Goal: Task Accomplishment & Management: Use online tool/utility

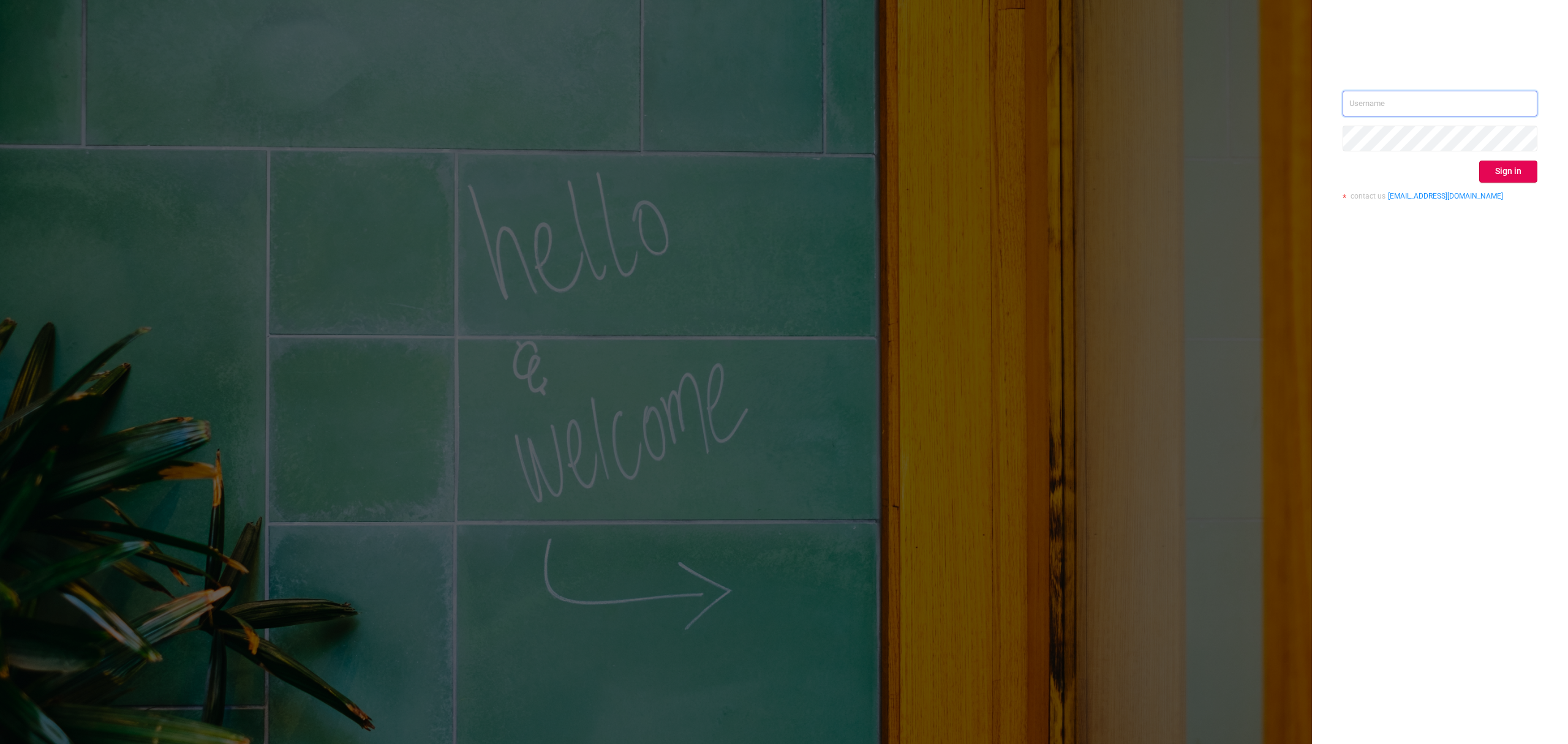
type input "[PERSON_NAME][EMAIL_ADDRESS][DOMAIN_NAME]"
click at [1515, 184] on div "[PERSON_NAME][EMAIL_ADDRESS][DOMAIN_NAME] Sign in contact us [EMAIL_ADDRESS][DO…" at bounding box center [1440, 150] width 195 height 119
click at [1514, 172] on button "Sign in" at bounding box center [1508, 172] width 58 height 22
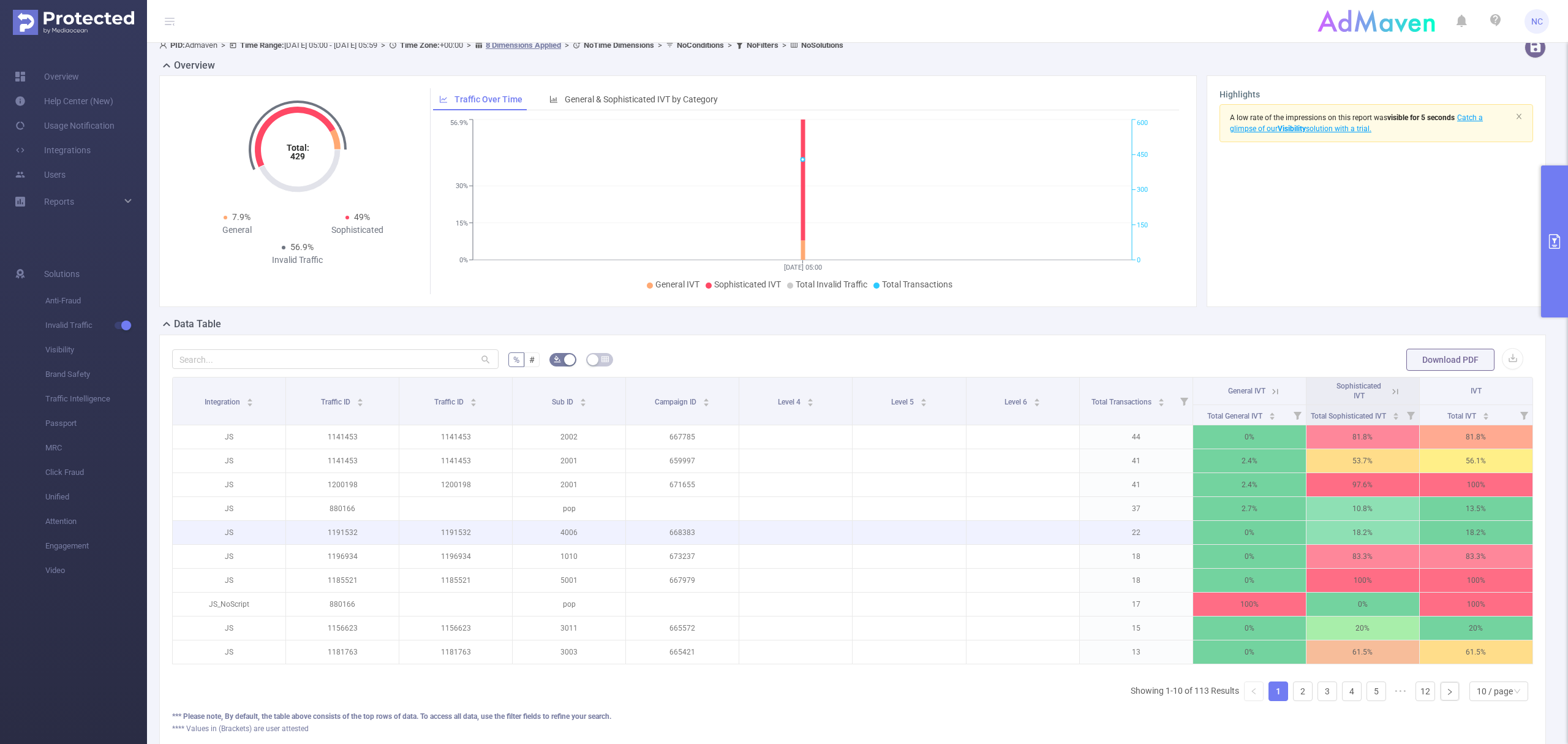
scroll to position [164, 0]
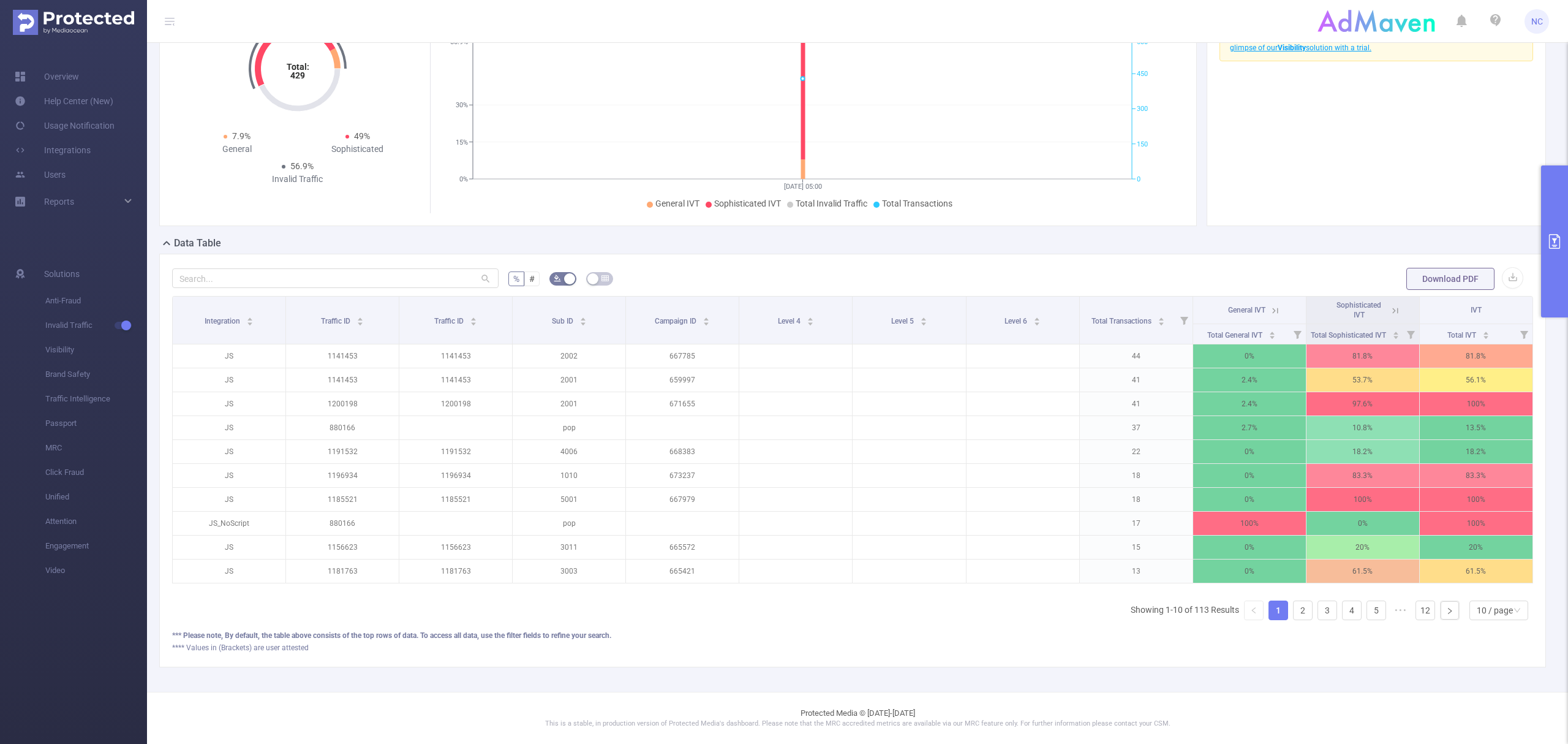
click at [1552, 211] on button "primary" at bounding box center [1554, 242] width 27 height 152
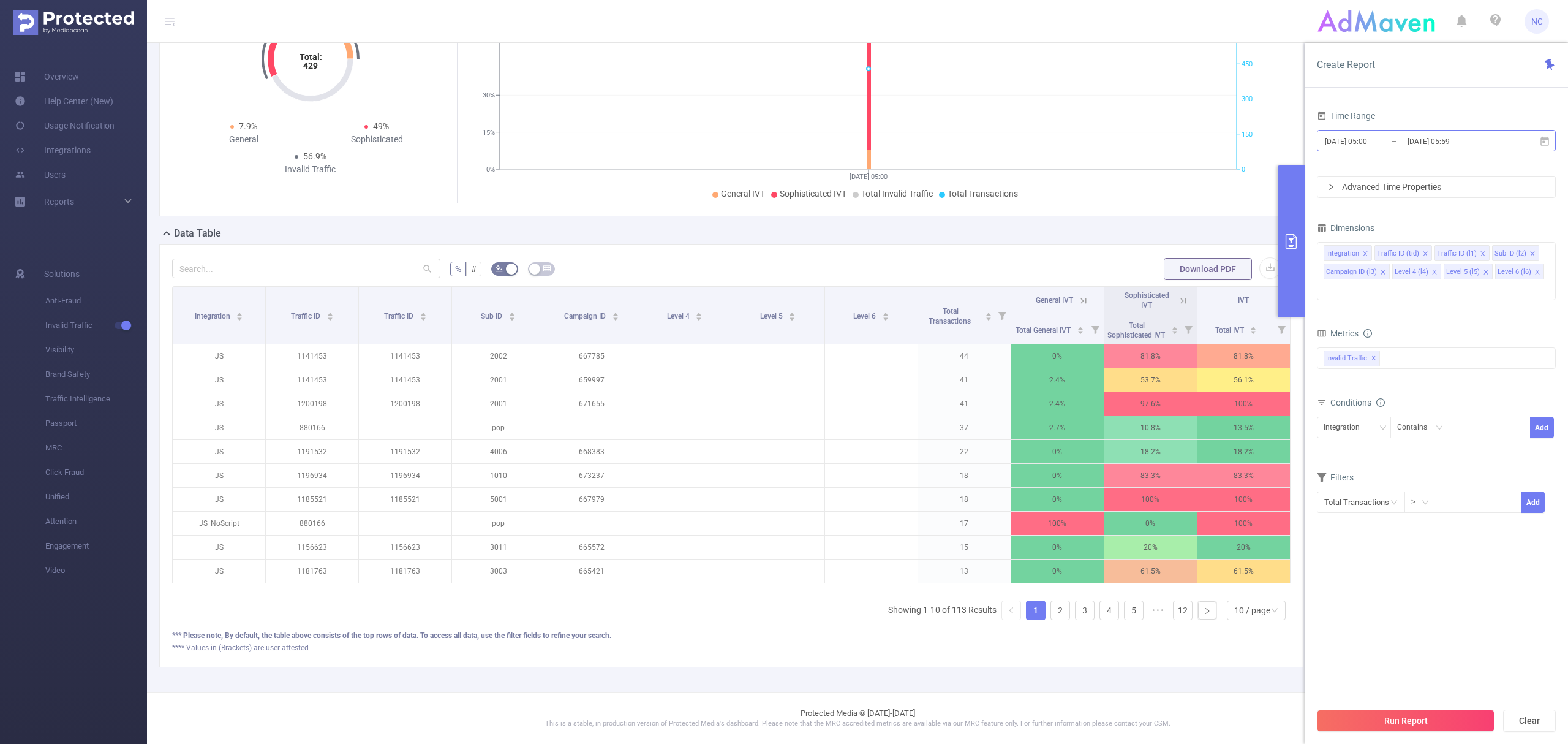
click at [1436, 142] on input "[DATE] 05:59" at bounding box center [1455, 141] width 99 height 17
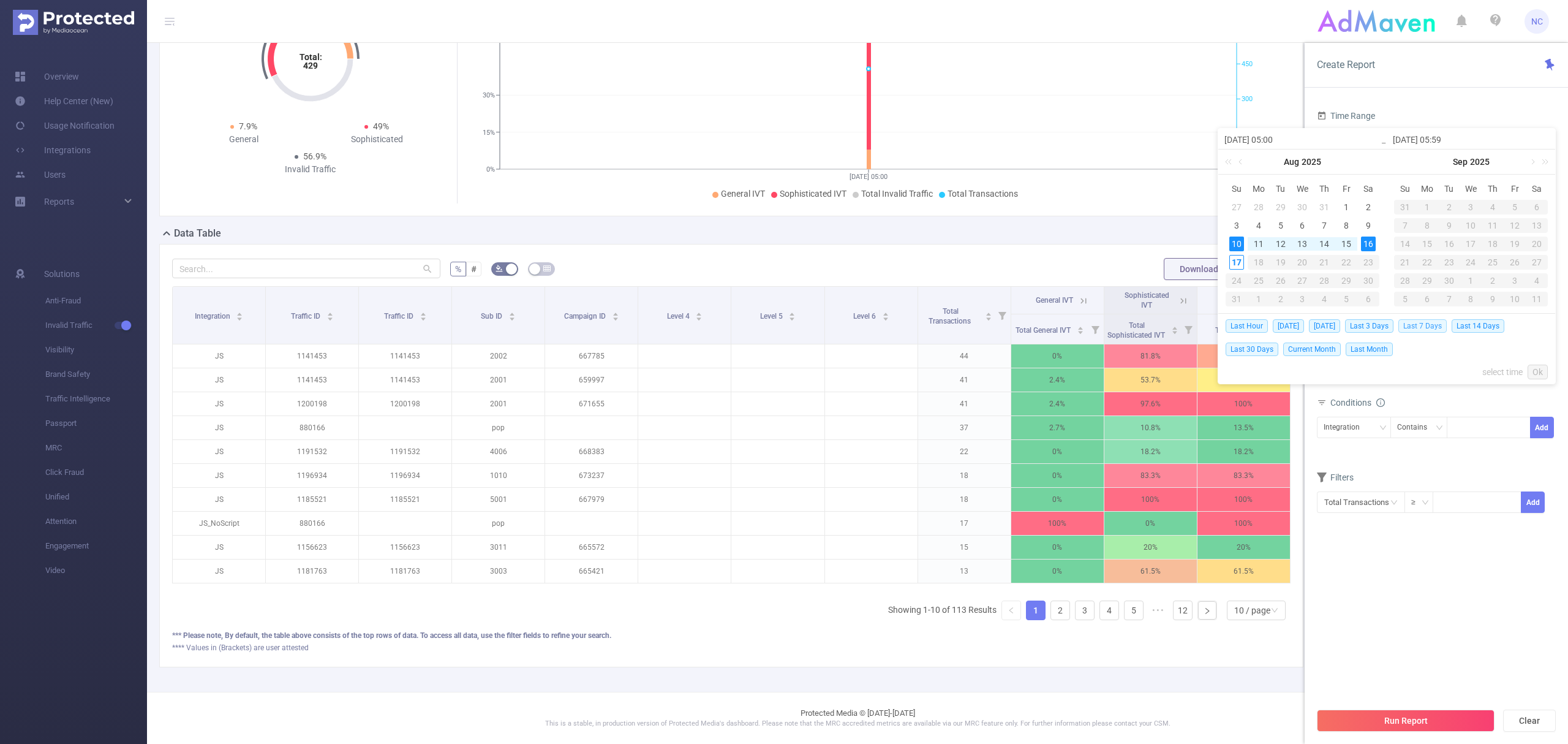
click at [1441, 329] on span "Last 7 Days" at bounding box center [1422, 326] width 48 height 13
type input "[DATE] 00:00"
type input "[DATE] 23:59"
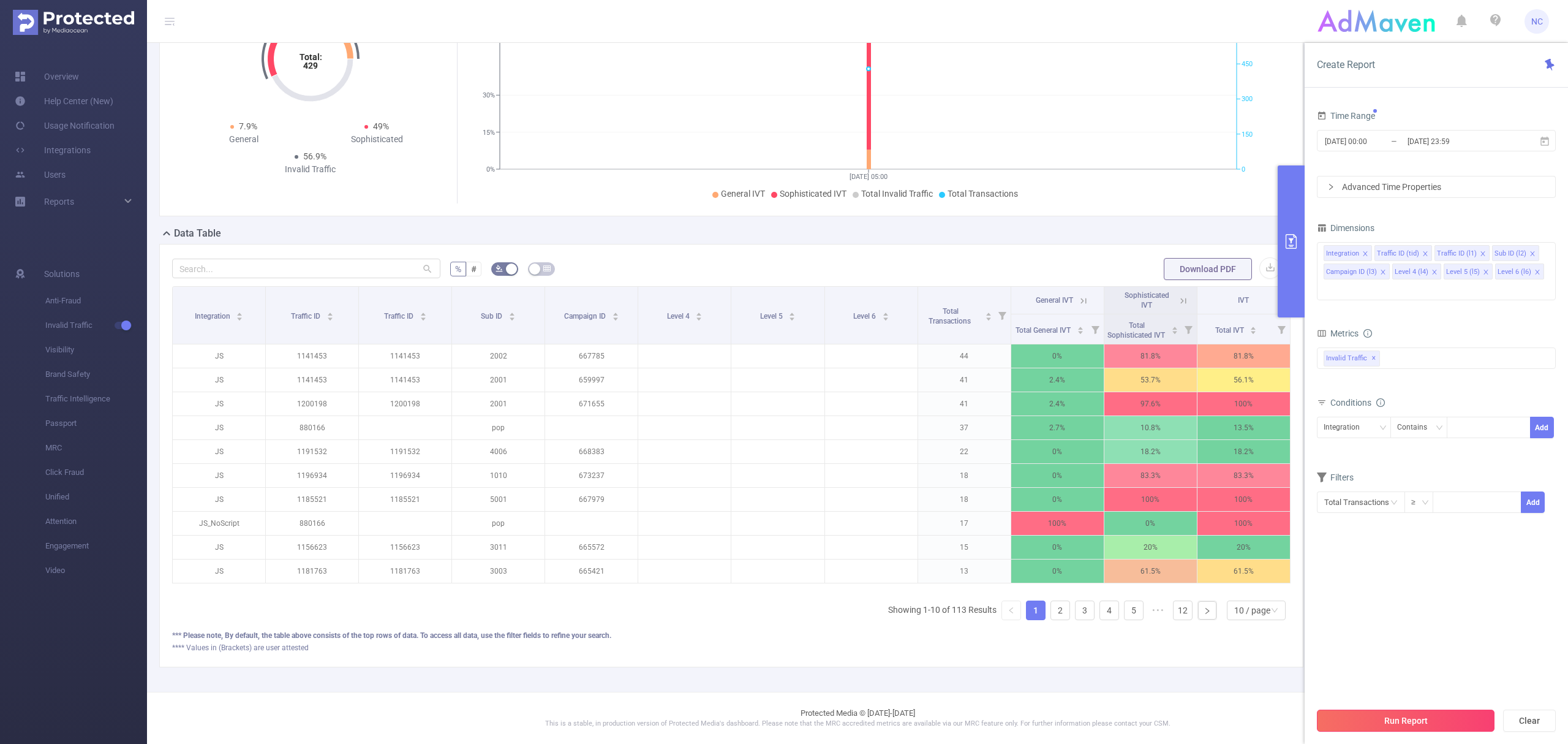
click at [1432, 729] on button "Run Report" at bounding box center [1406, 720] width 178 height 22
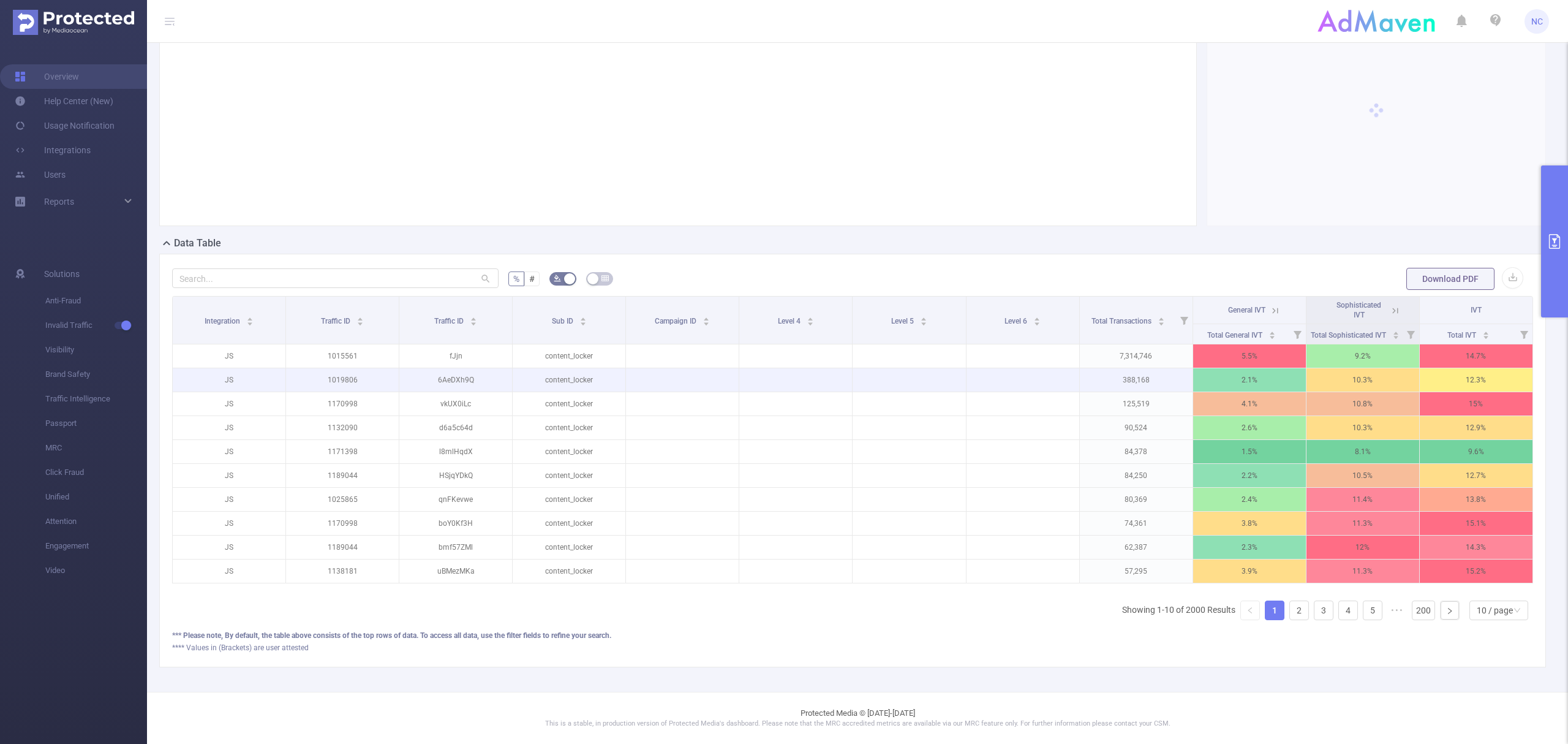
scroll to position [164, 0]
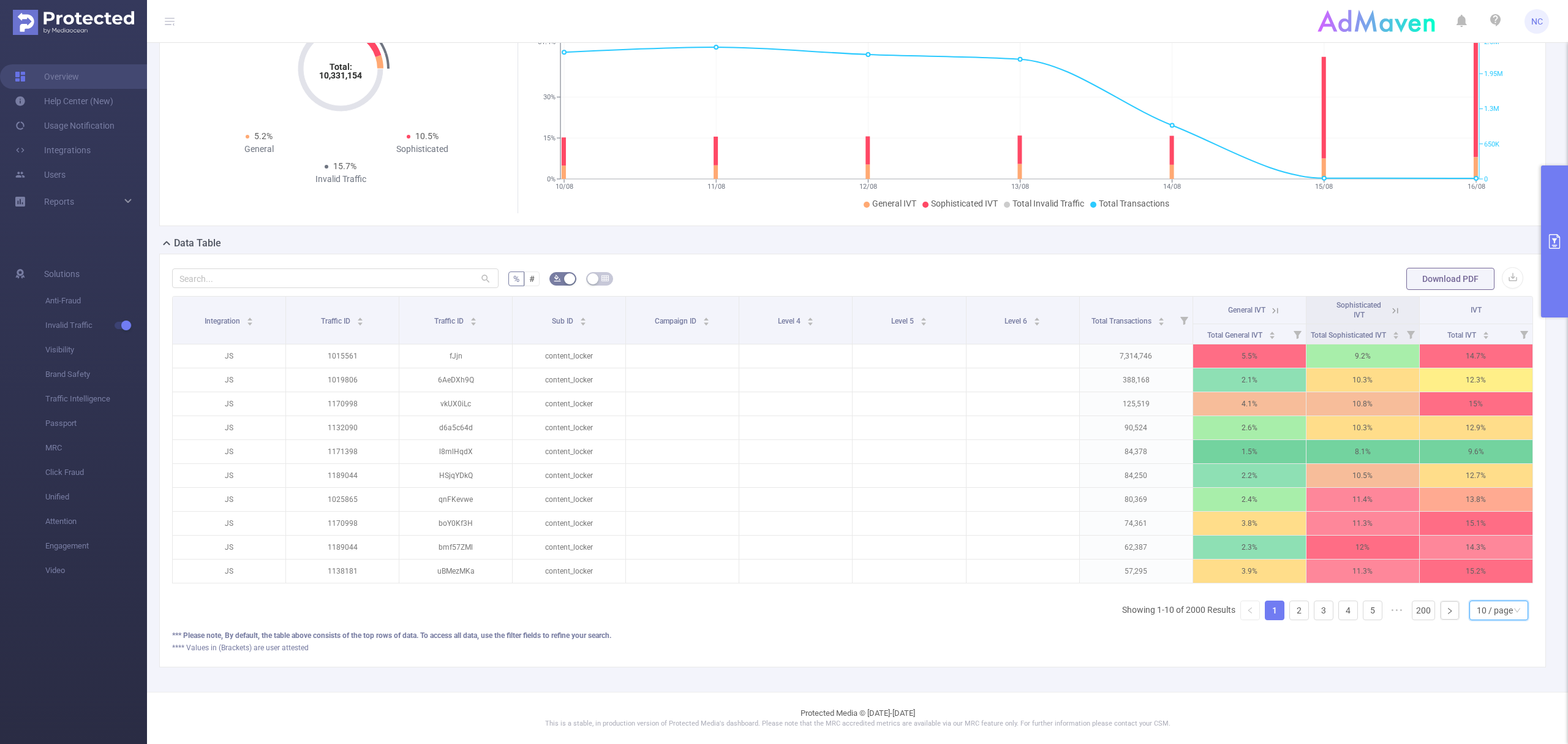
click at [1477, 607] on div "10 / page" at bounding box center [1495, 610] width 36 height 18
click at [1474, 593] on li "50 / page" at bounding box center [1485, 603] width 59 height 20
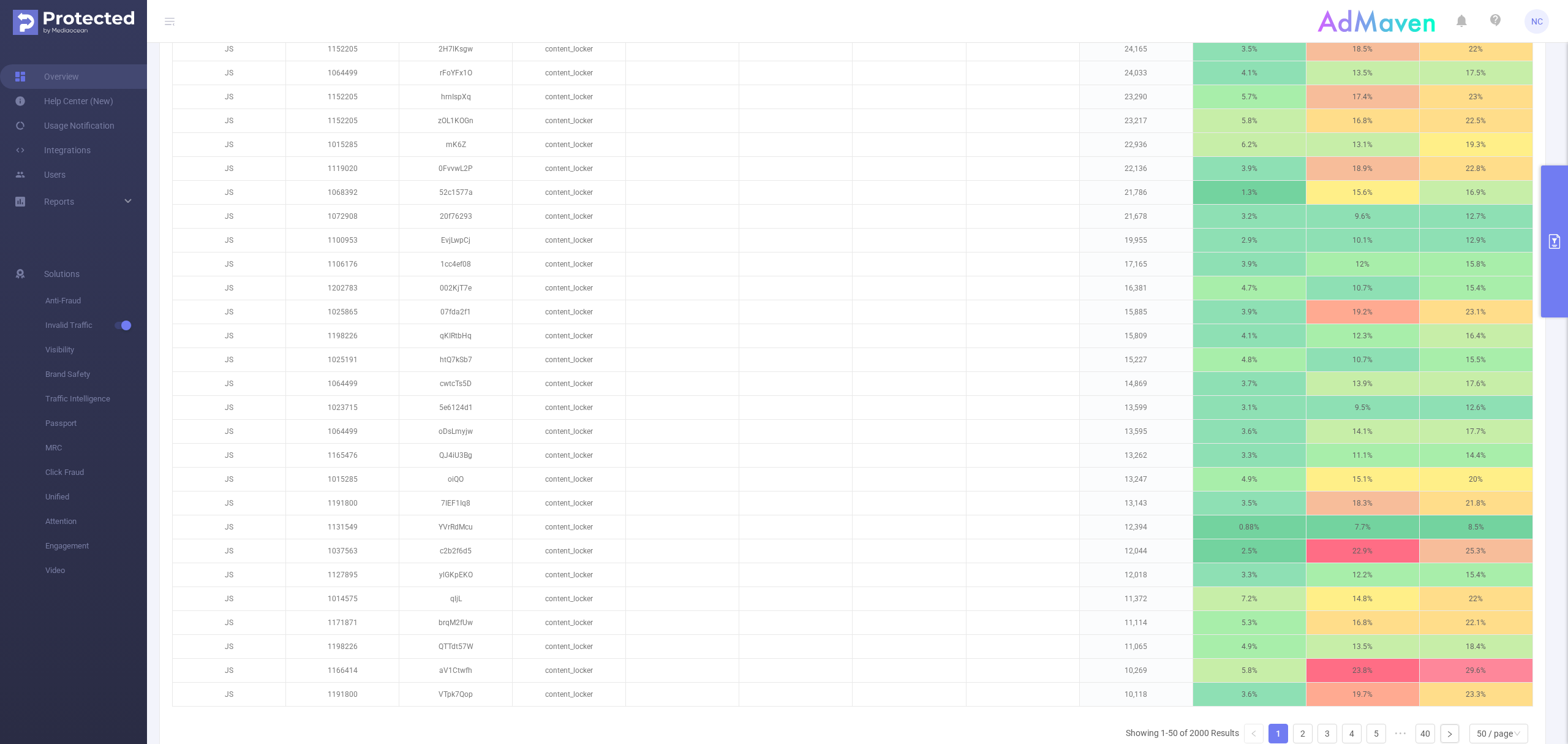
scroll to position [1127, 0]
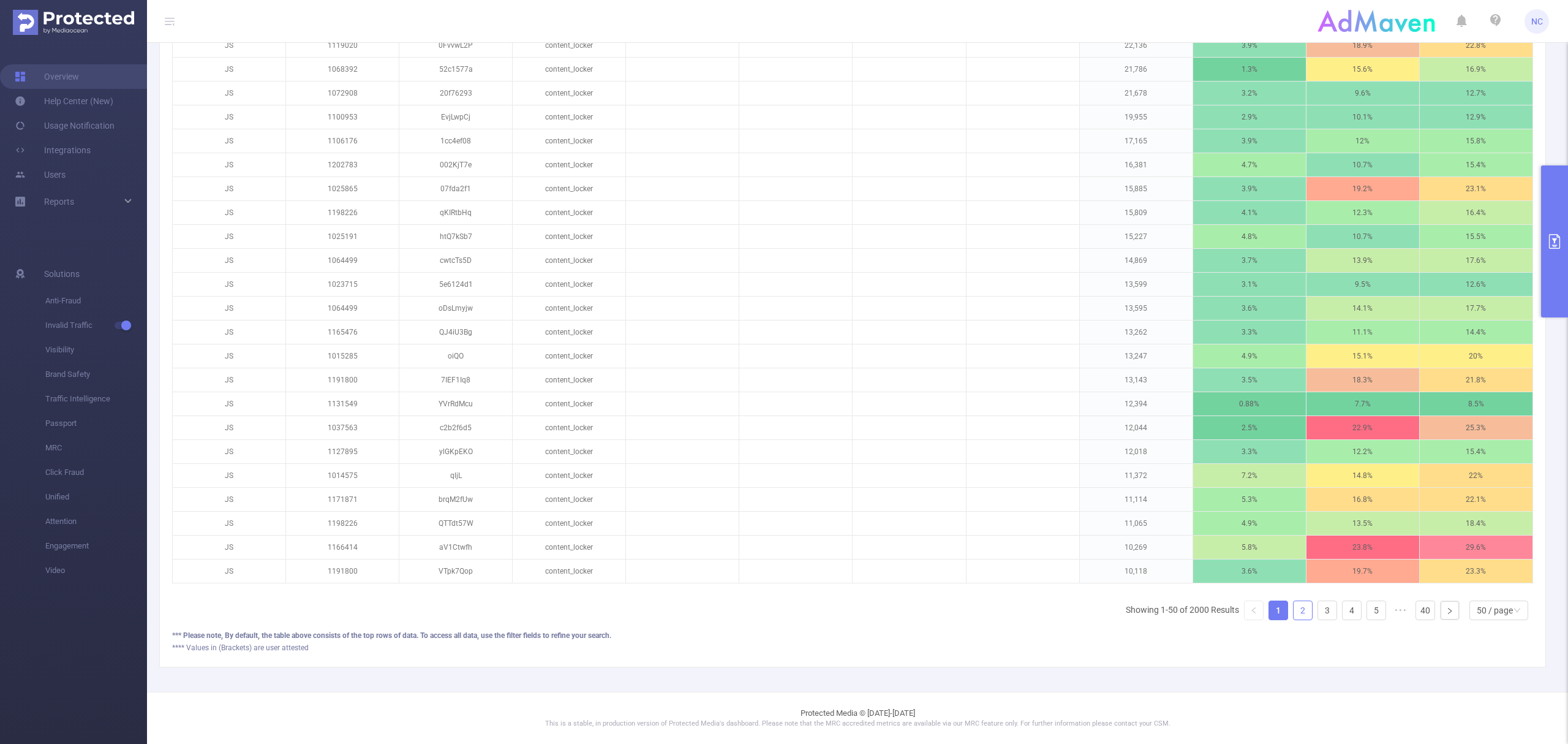
click at [1293, 606] on link "2" at bounding box center [1302, 610] width 18 height 18
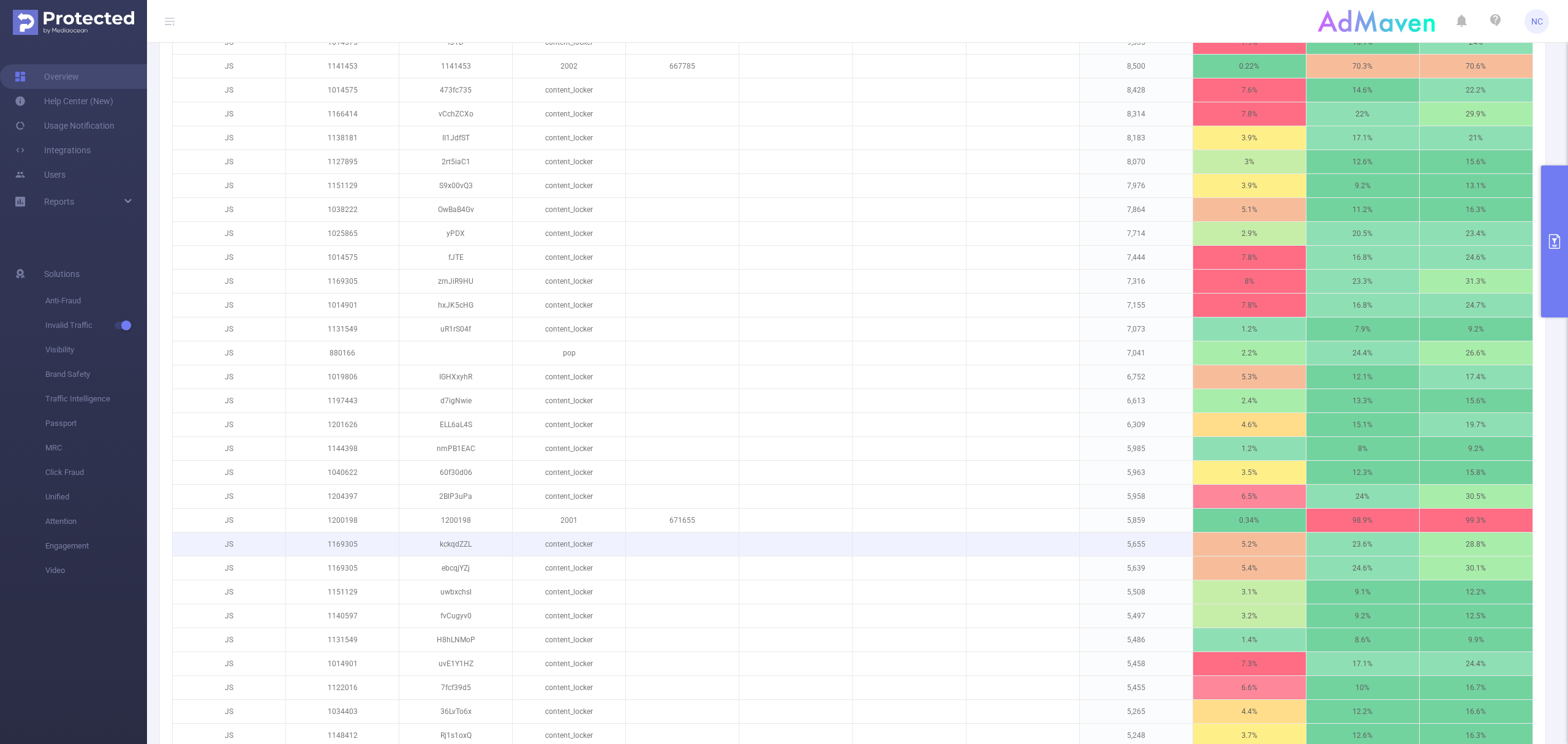
scroll to position [312, 0]
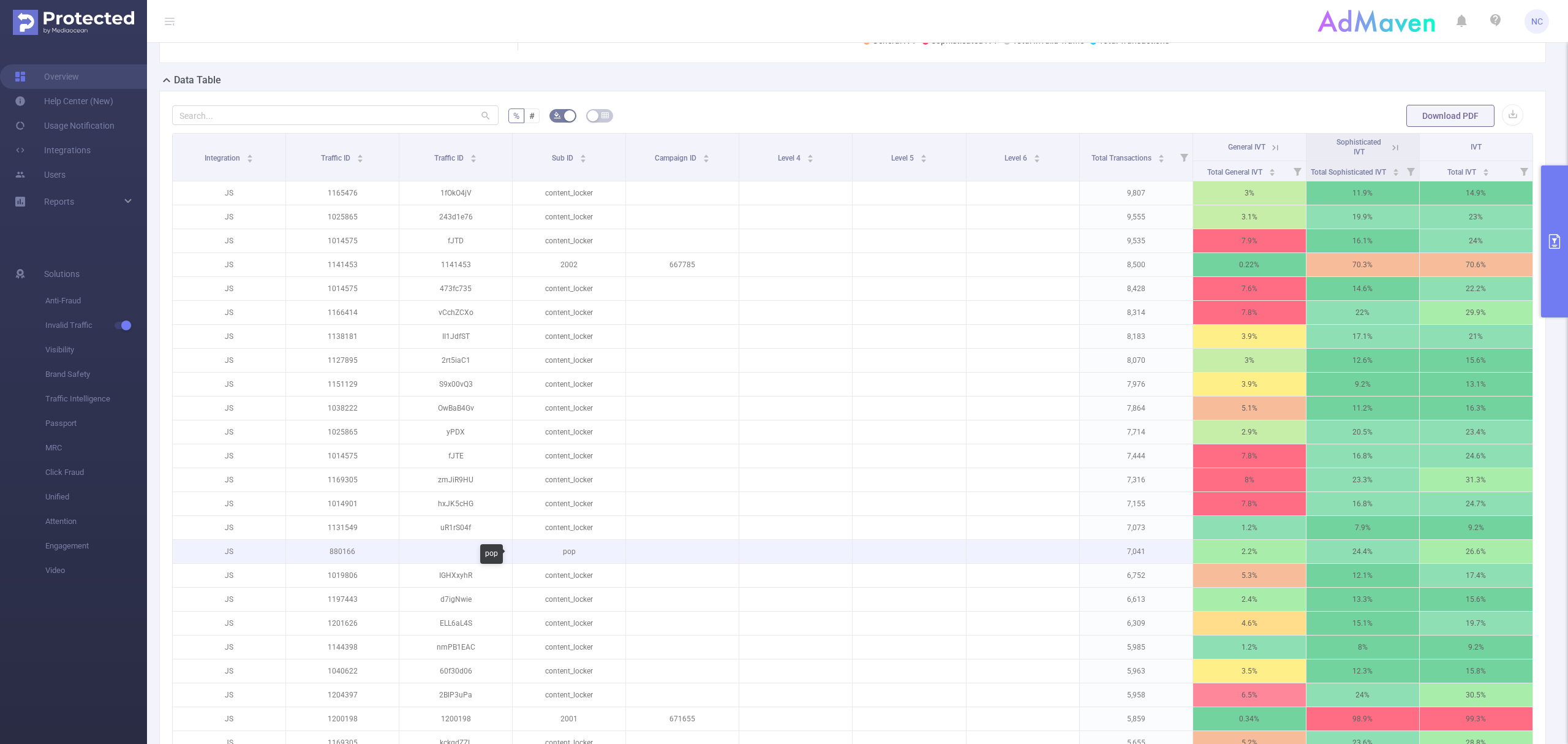
click at [566, 554] on p "pop" at bounding box center [568, 550] width 113 height 23
drag, startPoint x: 574, startPoint y: 536, endPoint x: 569, endPoint y: 561, distance: 25.5
click at [574, 536] on p "content_locker" at bounding box center [568, 526] width 113 height 23
click at [567, 556] on p "pop" at bounding box center [568, 550] width 113 height 23
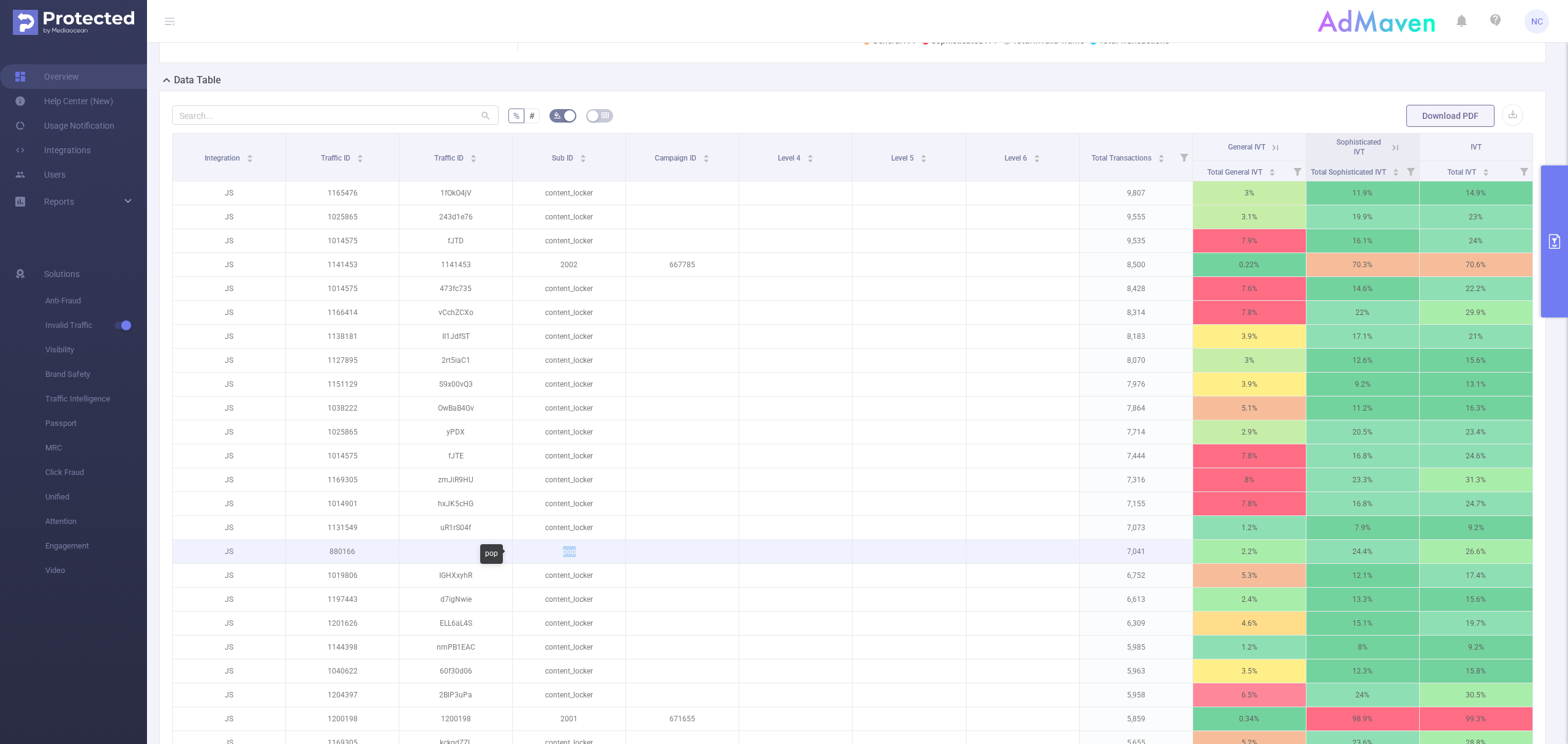
click at [567, 556] on p "pop" at bounding box center [568, 550] width 113 height 23
copy p "pop"
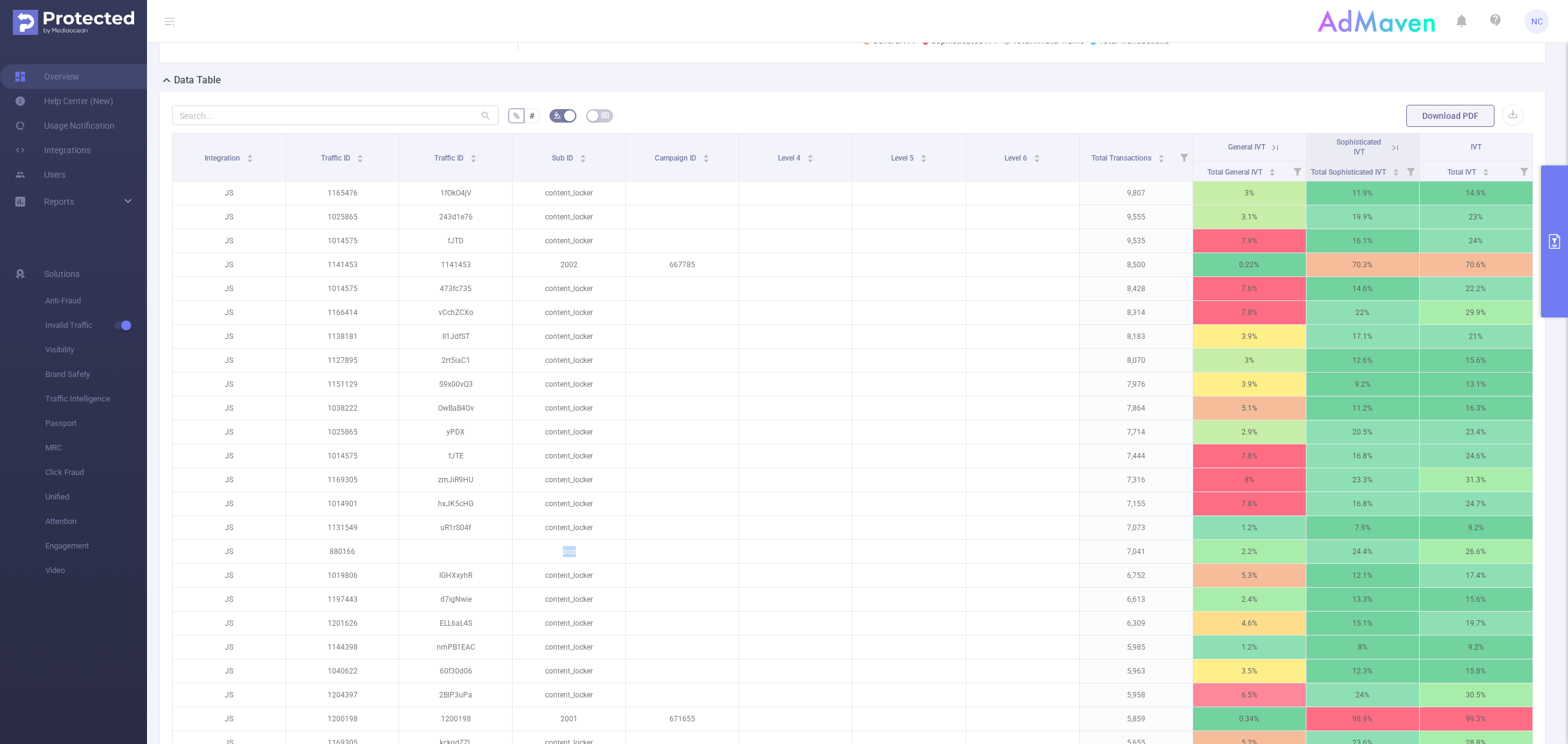
click at [1566, 261] on button "primary" at bounding box center [1554, 242] width 27 height 152
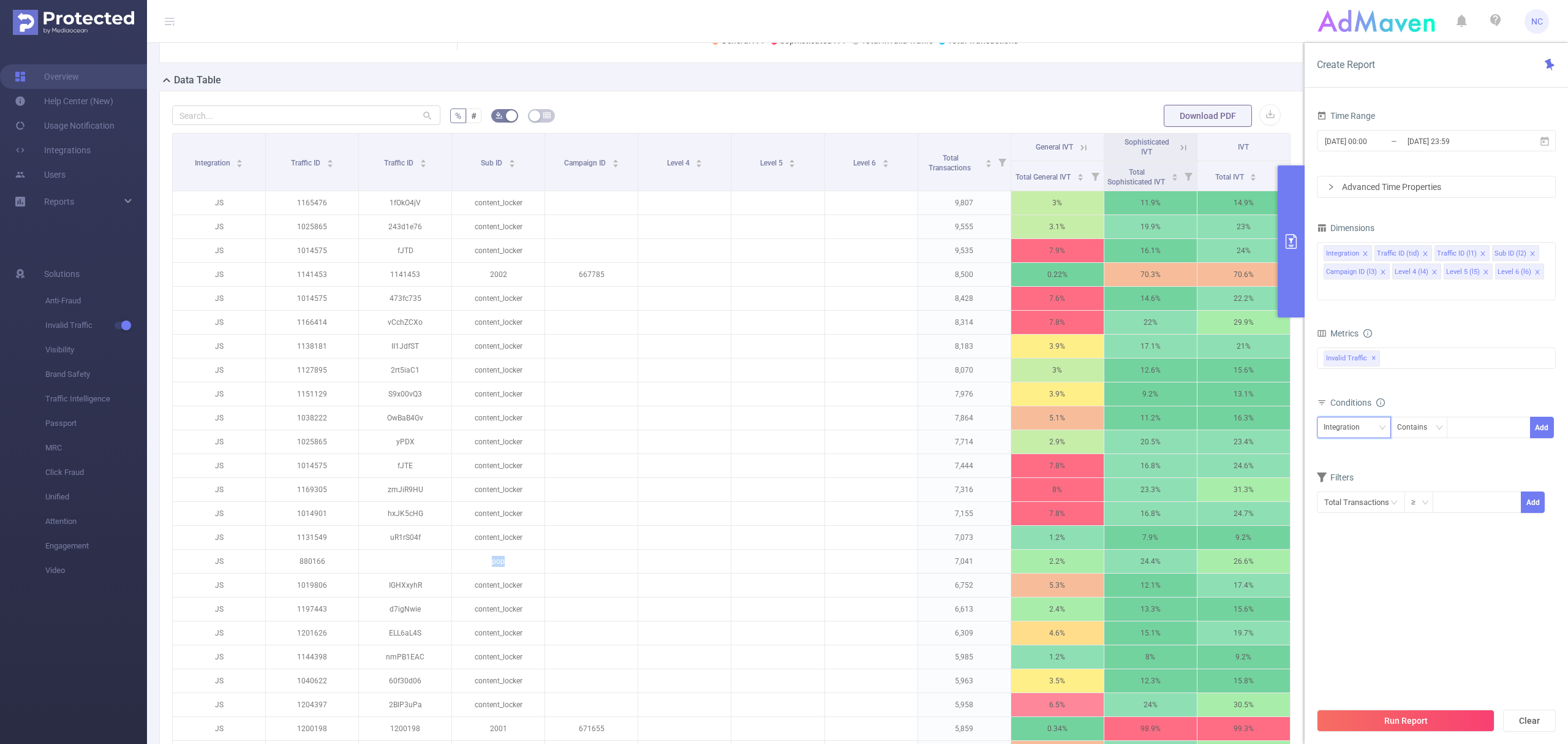
click at [1368, 431] on div "Integration" at bounding box center [1354, 427] width 61 height 20
click at [1366, 505] on li "Sub ID (l2)" at bounding box center [1356, 513] width 79 height 20
click at [1421, 434] on div "Contains" at bounding box center [1416, 427] width 39 height 20
click at [1412, 469] on li "Is" at bounding box center [1431, 473] width 82 height 20
click at [1471, 430] on div at bounding box center [1489, 427] width 71 height 20
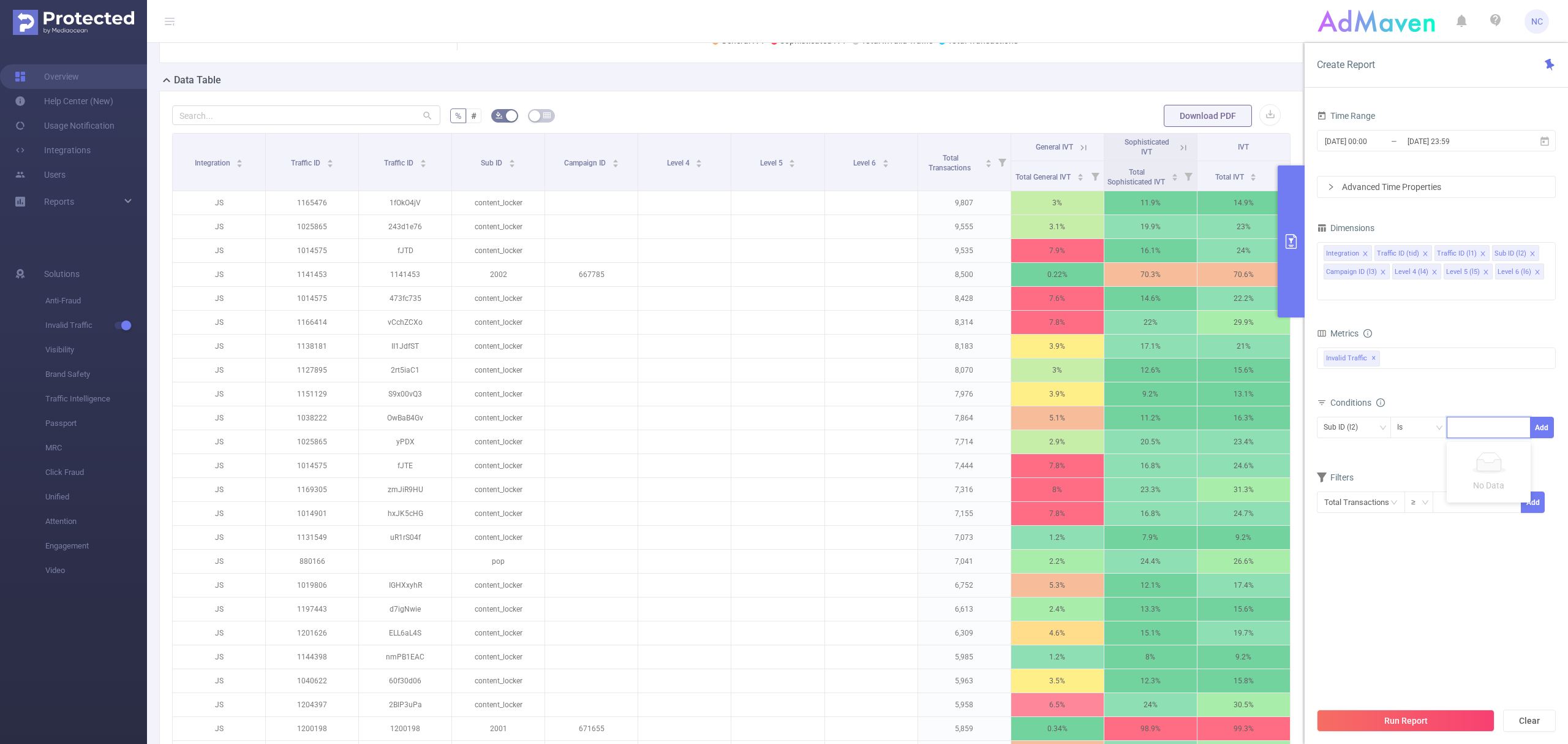
paste input "pop"
type input "pop"
click at [1480, 455] on li "pop" at bounding box center [1489, 454] width 84 height 20
click at [1551, 429] on button "Add" at bounding box center [1542, 426] width 24 height 21
click at [1395, 728] on button "Run Report" at bounding box center [1406, 720] width 178 height 22
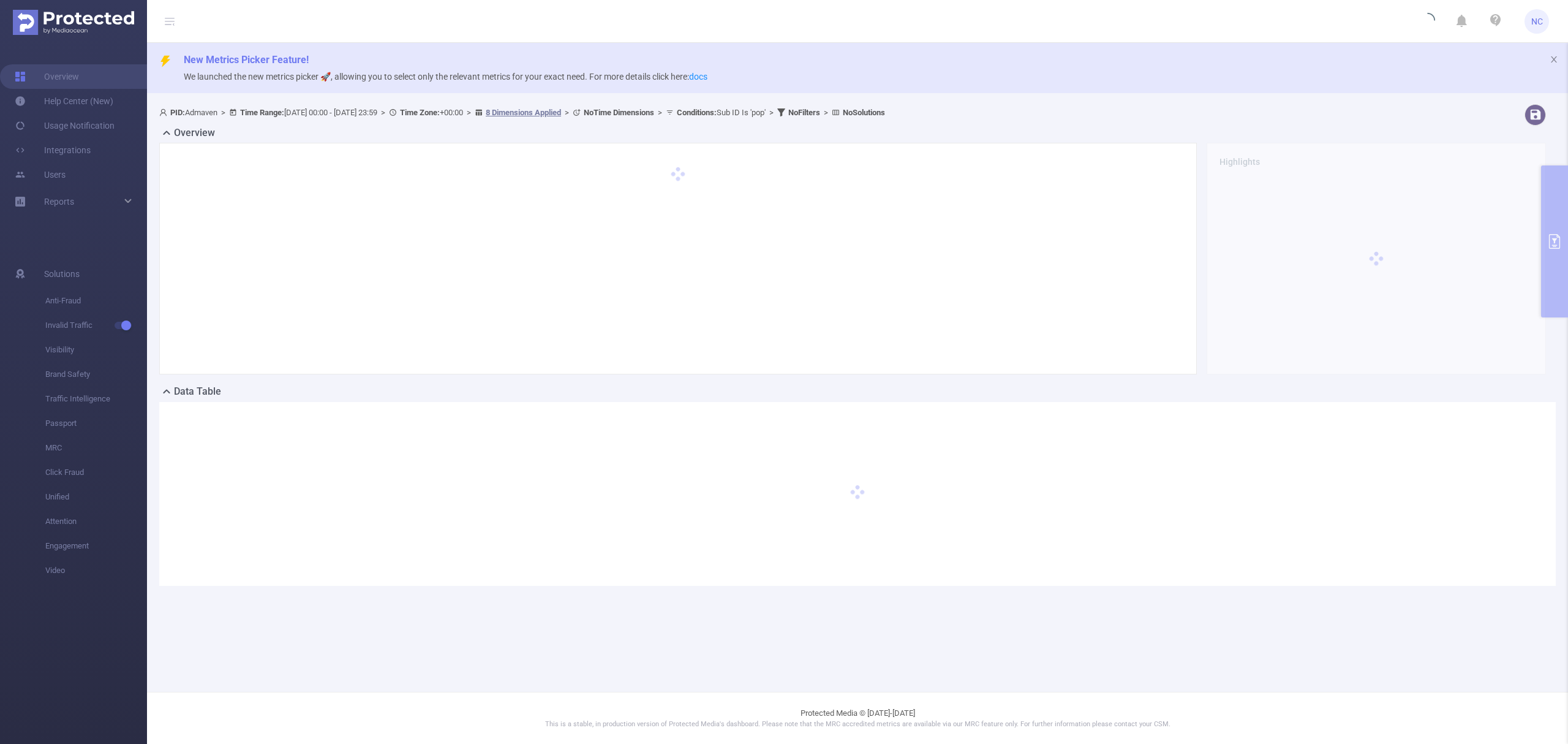
scroll to position [0, 0]
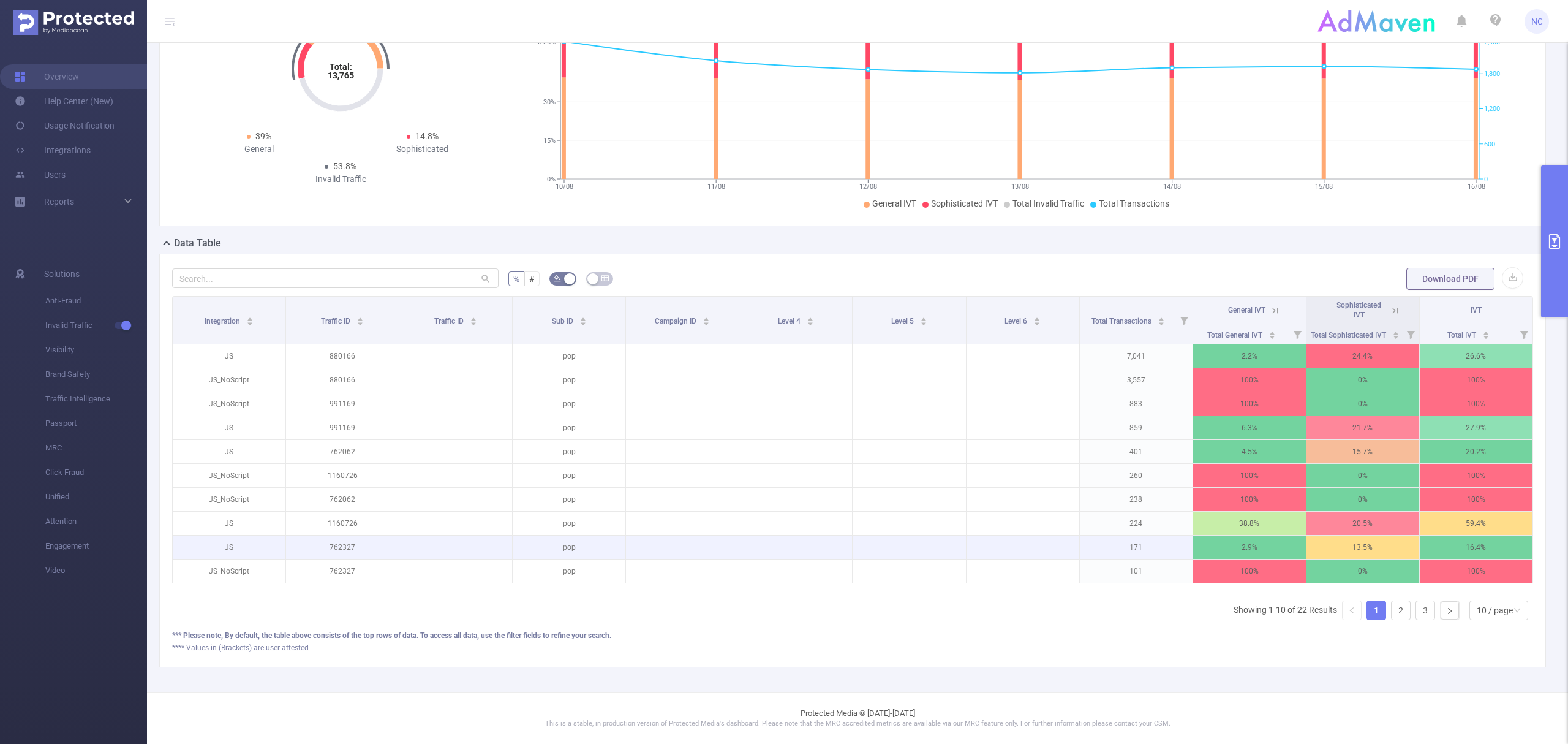
scroll to position [163, 0]
click at [1496, 604] on div "10 / page" at bounding box center [1495, 610] width 36 height 18
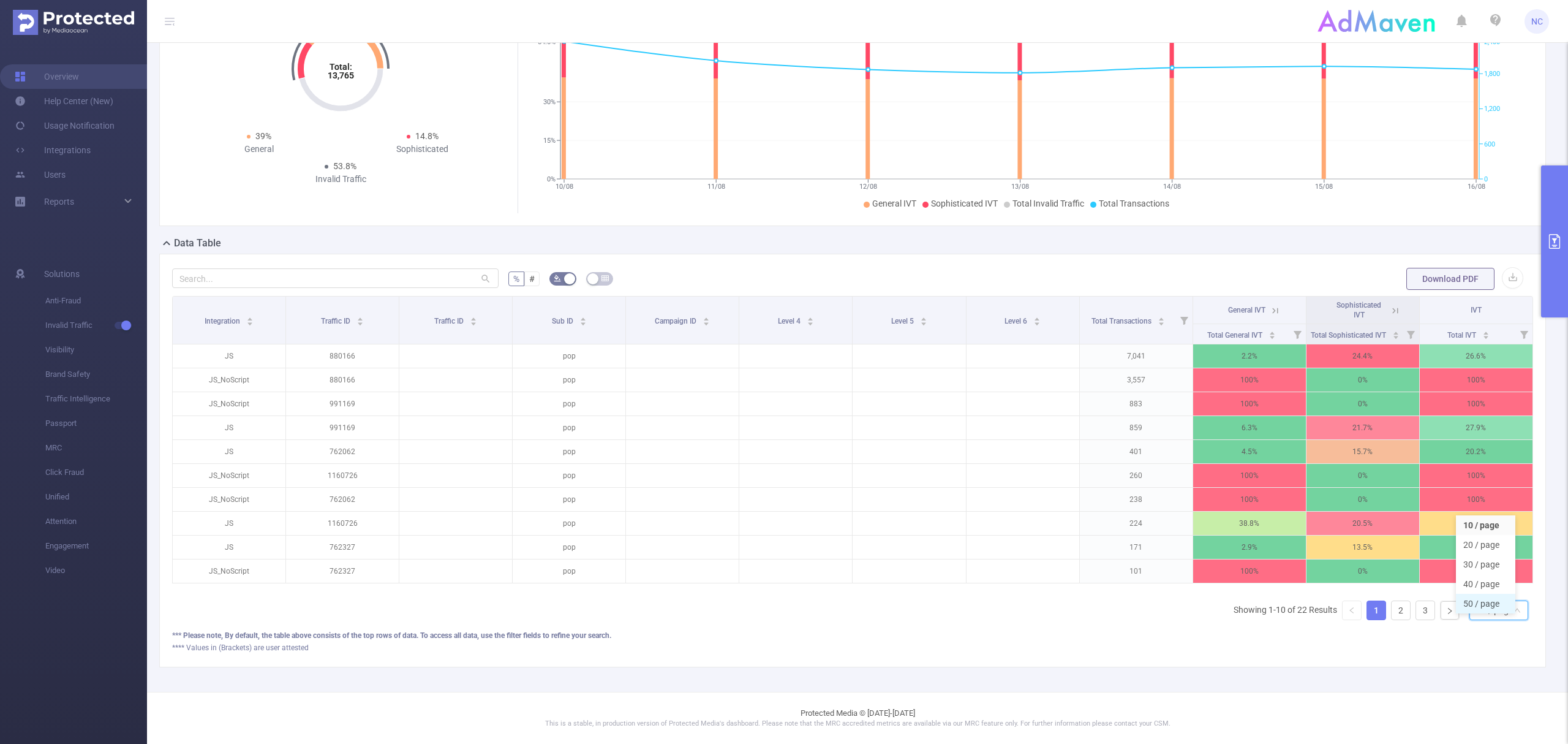
click at [1480, 593] on li "50 / page" at bounding box center [1485, 603] width 59 height 20
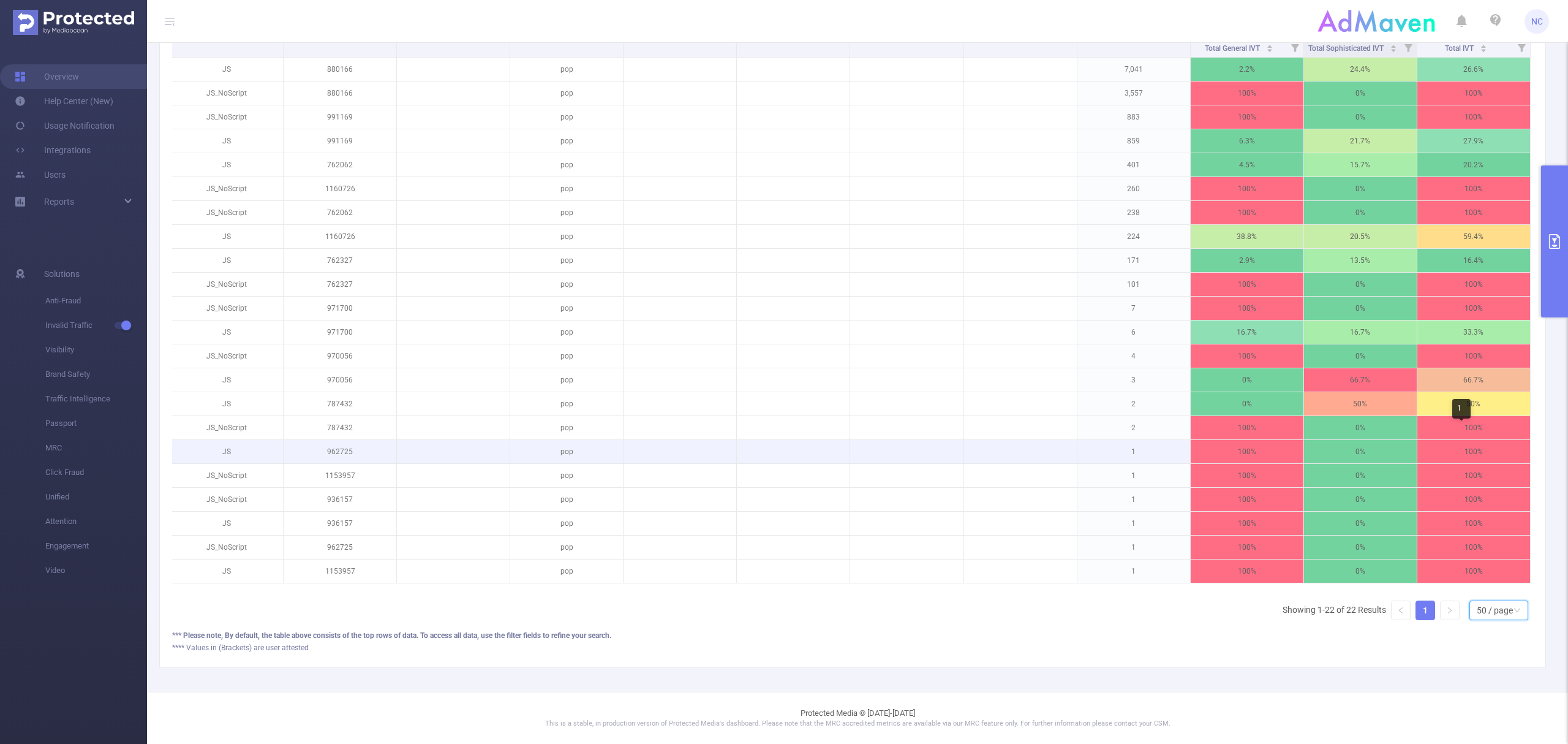
scroll to position [209, 0]
